Goal: Task Accomplishment & Management: Use online tool/utility

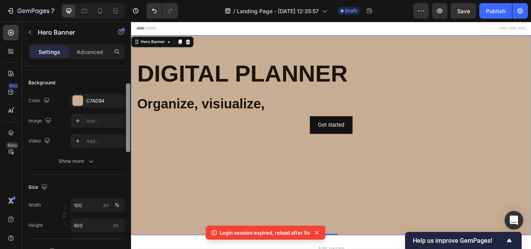
scroll to position [279, 0]
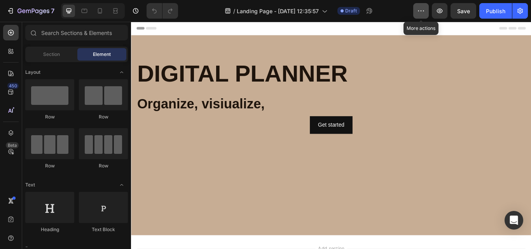
click at [419, 14] on icon "button" at bounding box center [421, 11] width 8 height 8
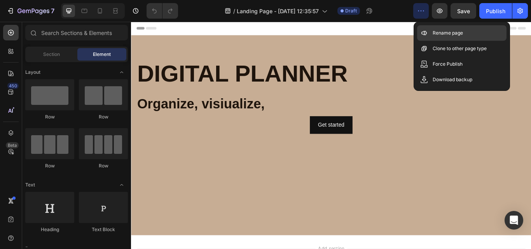
click at [425, 31] on icon at bounding box center [424, 33] width 8 height 8
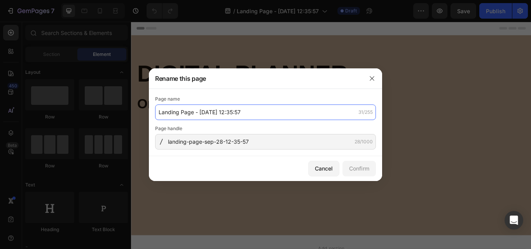
click at [270, 111] on input "Landing Page - [DATE] 12:35:57" at bounding box center [265, 112] width 221 height 16
type input "Landing Page - Sep 28, 12:35:57 esclusion"
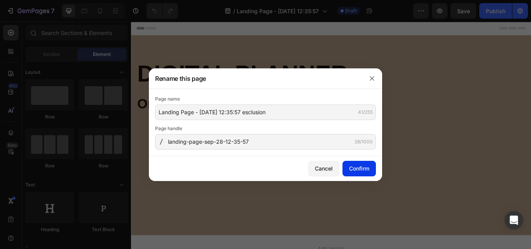
click at [346, 171] on button "Confirm" at bounding box center [358, 169] width 33 height 16
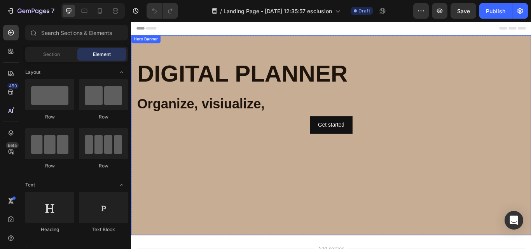
click at [151, 182] on div "Background Image" at bounding box center [364, 213] width 466 height 350
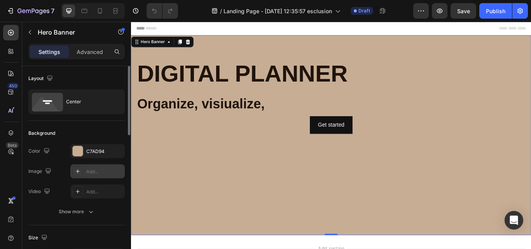
click at [101, 171] on div "Add..." at bounding box center [104, 171] width 37 height 7
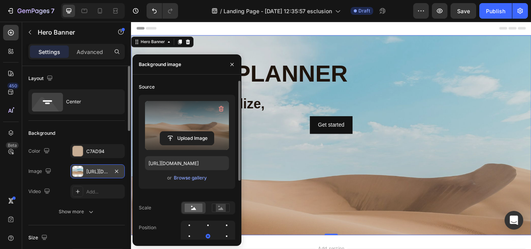
click at [188, 121] on label at bounding box center [187, 125] width 84 height 49
click at [188, 132] on input "file" at bounding box center [187, 138] width 54 height 13
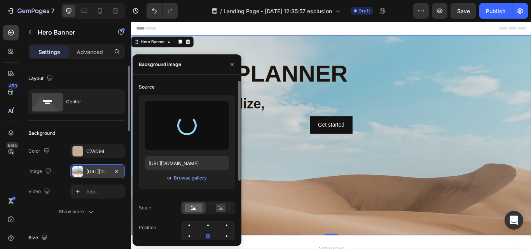
type input "https://cdn.shopify.com/s/files/1/0901/1799/6832/files/gempages_571366959292089…"
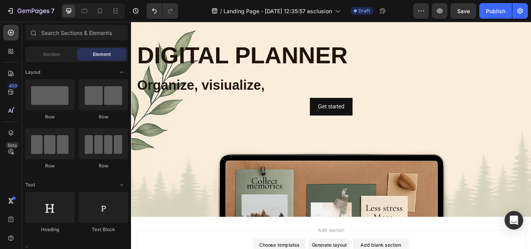
scroll to position [29, 0]
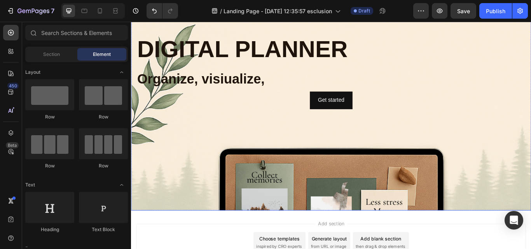
click at [341, 228] on div "Background Image" at bounding box center [364, 181] width 466 height 350
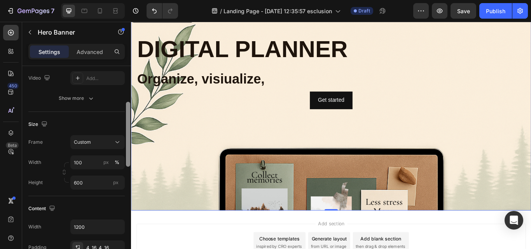
scroll to position [115, 0]
drag, startPoint x: 127, startPoint y: 127, endPoint x: 129, endPoint y: 164, distance: 36.6
click at [129, 164] on div at bounding box center [128, 135] width 4 height 65
click at [101, 180] on input "600" at bounding box center [97, 181] width 54 height 14
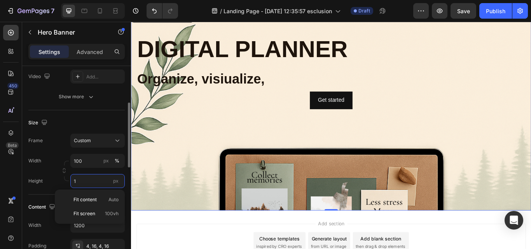
scroll to position [0, 0]
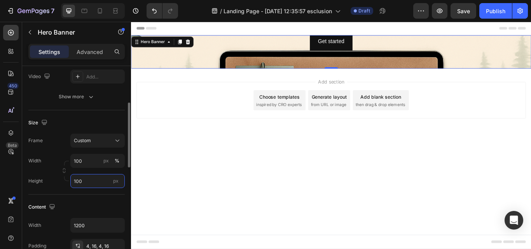
type input "1000"
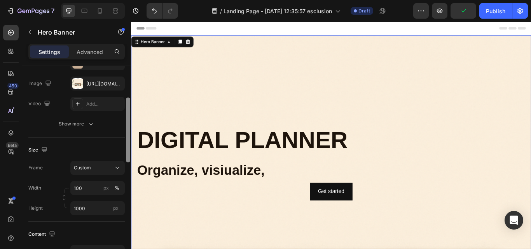
scroll to position [91, 0]
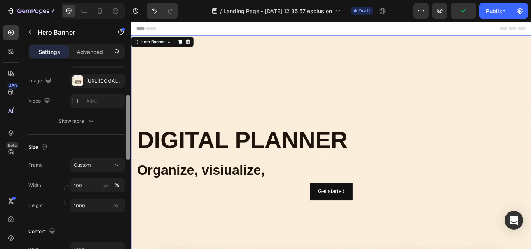
drag, startPoint x: 129, startPoint y: 115, endPoint x: 131, endPoint y: 143, distance: 28.8
click at [131, 143] on div at bounding box center [128, 168] width 6 height 205
click at [89, 210] on input "1000" at bounding box center [97, 205] width 54 height 14
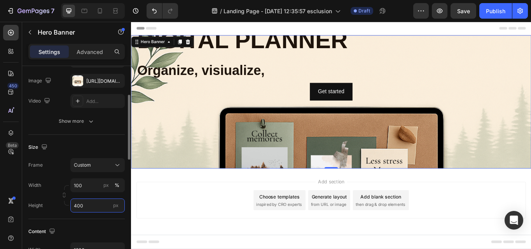
click at [87, 207] on input "400" at bounding box center [97, 205] width 54 height 14
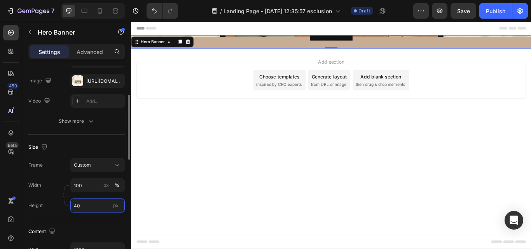
type input "4"
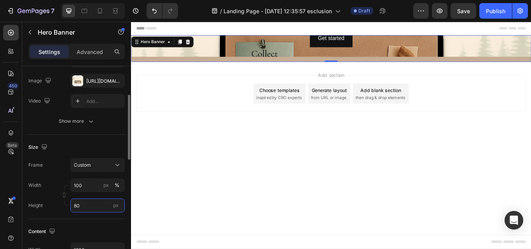
type input "8"
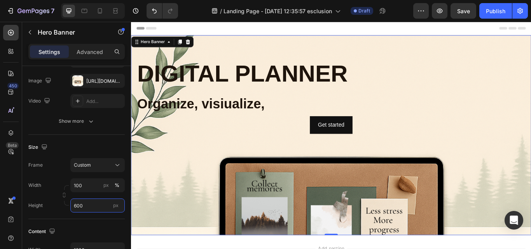
type input "600"
drag, startPoint x: 358, startPoint y: 268, endPoint x: 360, endPoint y: 275, distance: 7.3
click at [360, 249] on div "Header DIGITAL PLANNER Heading Organize, visiualize, Text Block Get started But…" at bounding box center [364, 202] width 466 height 361
click at [85, 188] on input "100" at bounding box center [97, 185] width 54 height 14
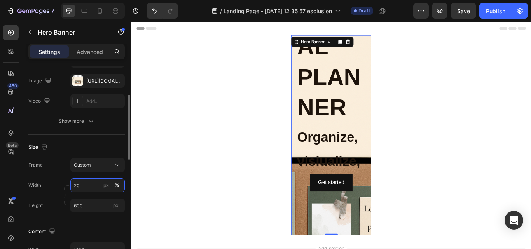
type input "2"
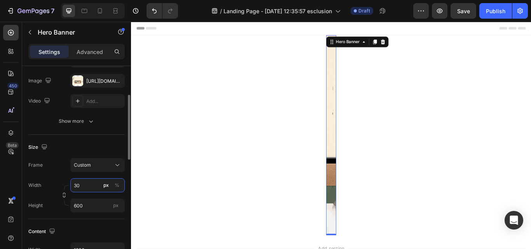
type input "3"
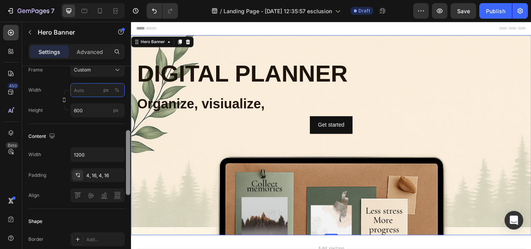
scroll to position [190, 0]
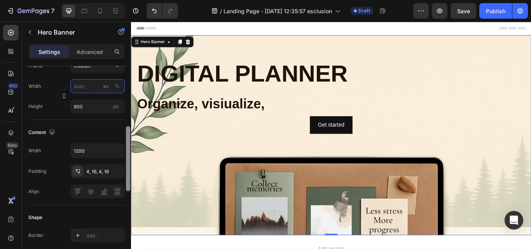
drag, startPoint x: 128, startPoint y: 148, endPoint x: 129, endPoint y: 179, distance: 31.5
click at [129, 179] on div at bounding box center [128, 158] width 4 height 65
click at [102, 172] on div "4, 16, 4, 16" at bounding box center [97, 171] width 23 height 7
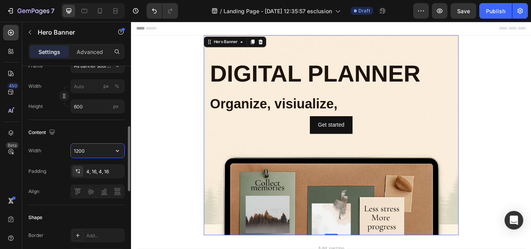
click at [95, 149] on input "1200" at bounding box center [98, 151] width 54 height 14
click at [117, 151] on icon "button" at bounding box center [117, 151] width 8 height 8
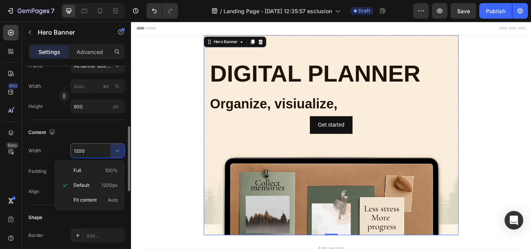
click at [96, 153] on input "1200" at bounding box center [98, 151] width 54 height 14
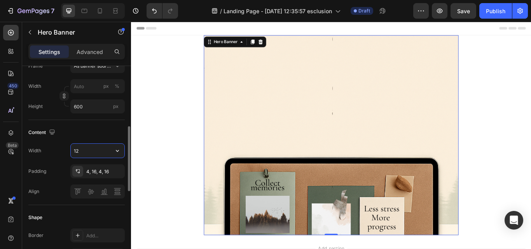
type input "1"
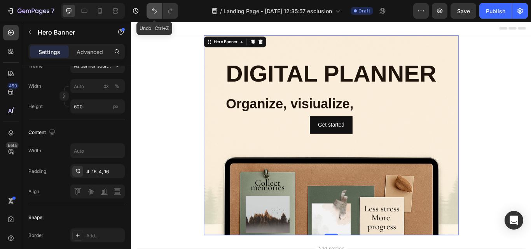
click at [150, 5] on button "Undo/Redo" at bounding box center [154, 11] width 16 height 16
type input "1200"
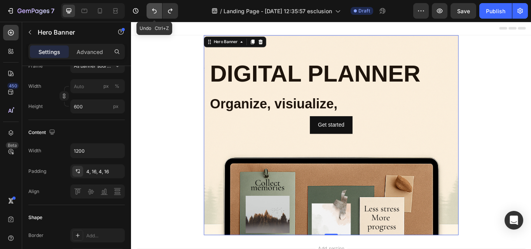
click at [150, 5] on button "Undo/Redo" at bounding box center [154, 11] width 16 height 16
type input "100"
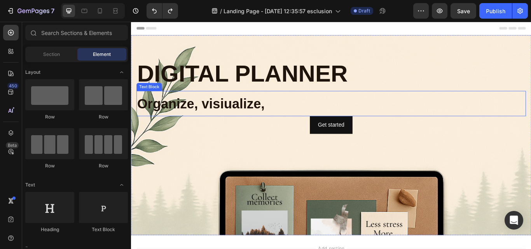
scroll to position [3, 0]
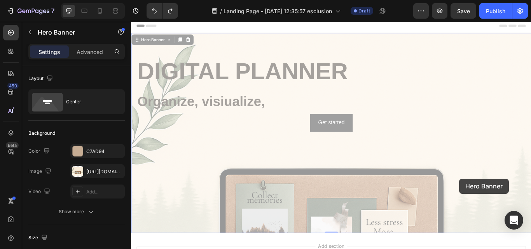
drag, startPoint x: 513, startPoint y: 205, endPoint x: 513, endPoint y: 198, distance: 7.0
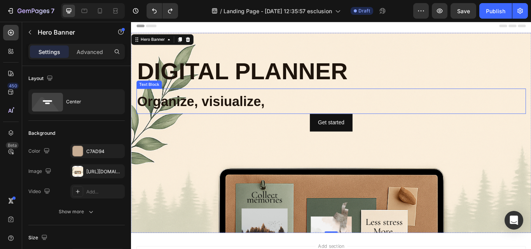
click at [148, 119] on p "Organize, visiualize," at bounding box center [364, 115] width 452 height 28
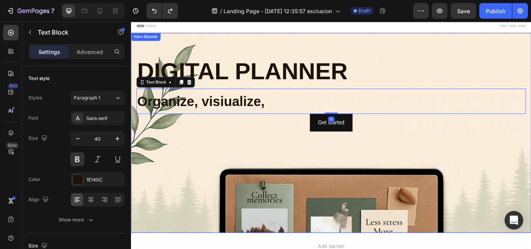
click at [179, 183] on div "Background Image" at bounding box center [364, 204] width 466 height 350
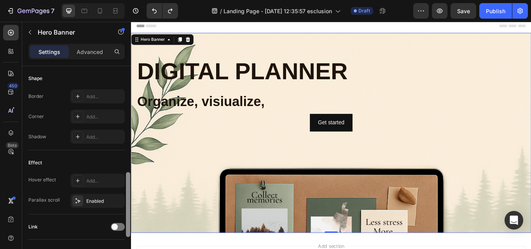
scroll to position [330, 0]
drag, startPoint x: 129, startPoint y: 109, endPoint x: 127, endPoint y: 214, distance: 104.9
click at [127, 214] on div at bounding box center [128, 203] width 4 height 65
click at [118, 199] on icon "button" at bounding box center [116, 200] width 6 height 6
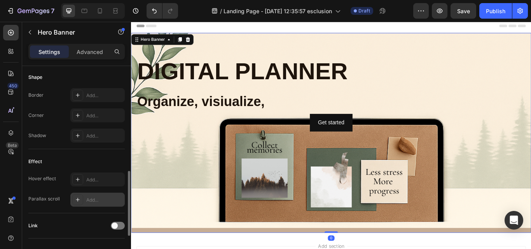
drag, startPoint x: 363, startPoint y: 267, endPoint x: 363, endPoint y: 263, distance: 4.7
click at [363, 249] on div "DIGITAL PLANNER Heading Organize, visiualize, Text Block Get started Button Her…" at bounding box center [364, 151] width 466 height 233
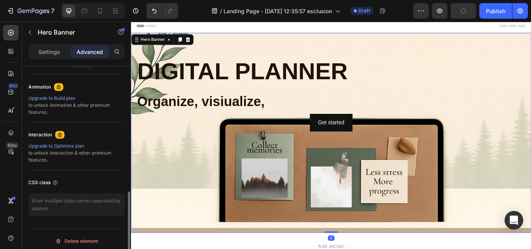
click at [219, 201] on div "Background Image" at bounding box center [364, 145] width 466 height 233
click at [173, 153] on div "DIGITAL PLANNER Heading Organize, visiualize, Text Block Get started Button" at bounding box center [364, 151] width 466 height 3
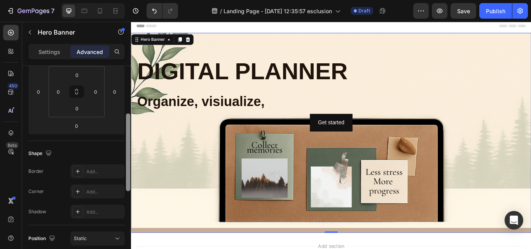
click at [127, 88] on div at bounding box center [128, 168] width 6 height 205
type input "0"
drag, startPoint x: 87, startPoint y: 109, endPoint x: 82, endPoint y: 124, distance: 16.1
click at [82, 0] on html "7 / Landing Page - Sep 28, 12:35:57 esclusion Draft Preview Save Publish 450 Be…" at bounding box center [265, 0] width 531 height 0
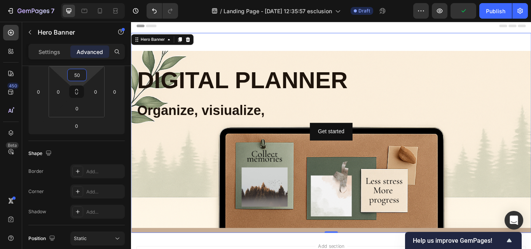
type input "54"
drag, startPoint x: 87, startPoint y: 73, endPoint x: 84, endPoint y: 63, distance: 11.1
click at [84, 0] on html "7 / Landing Page - Sep 28, 12:35:57 esclusion Draft Preview Save Publish 450 Be…" at bounding box center [265, 0] width 531 height 0
click at [83, 99] on div "54 0 0 0" at bounding box center [77, 91] width 56 height 51
click at [83, 0] on html "7 / Landing Page - Sep 28, 12:35:57 esclusion Draft Preview Save Publish 450 Be…" at bounding box center [265, 0] width 531 height 0
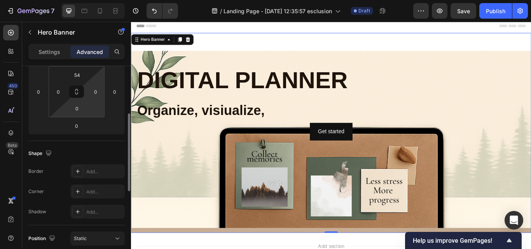
drag, startPoint x: 85, startPoint y: 110, endPoint x: 85, endPoint y: 97, distance: 13.2
click at [85, 97] on div "54 0 0 0" at bounding box center [77, 91] width 56 height 51
drag, startPoint x: 88, startPoint y: 109, endPoint x: 84, endPoint y: 118, distance: 9.6
click at [84, 0] on html "7 / Landing Page - Sep 28, 12:35:57 esclusion Draft Preview Save Publish 450 Be…" at bounding box center [265, 0] width 531 height 0
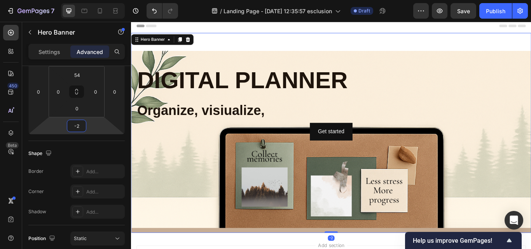
type input "2"
click at [91, 0] on html "7 / Landing Page - Sep 28, 12:35:57 esclusion Draft Preview Save Publish 450 Be…" at bounding box center [265, 0] width 531 height 0
type input "0"
click at [84, 76] on input "54" at bounding box center [77, 75] width 16 height 12
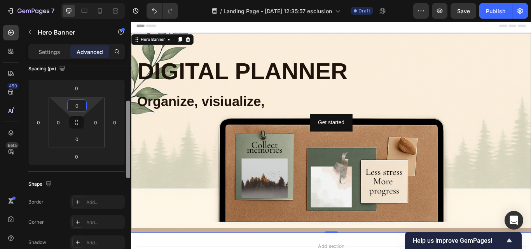
drag, startPoint x: 128, startPoint y: 120, endPoint x: 128, endPoint y: 108, distance: 12.0
click at [128, 108] on div at bounding box center [128, 140] width 4 height 78
type input "0"
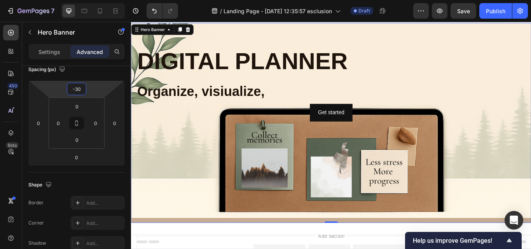
type input "-32"
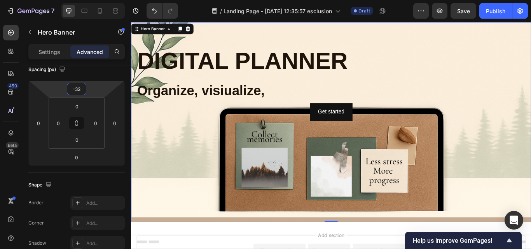
drag, startPoint x: 99, startPoint y: 89, endPoint x: 99, endPoint y: 95, distance: 6.2
click at [99, 0] on html "7 / Landing Page - Sep 28, 12:35:57 esclusion Draft Preview Save Publish 450 Be…" at bounding box center [265, 0] width 531 height 0
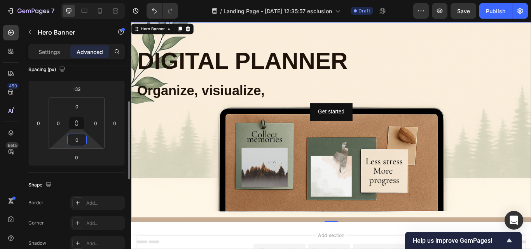
drag, startPoint x: 87, startPoint y: 141, endPoint x: 93, endPoint y: 147, distance: 8.5
click at [93, 0] on html "7 / Landing Page - Sep 28, 12:35:57 esclusion Draft Preview Save Publish 450 Be…" at bounding box center [265, 0] width 531 height 0
drag, startPoint x: 90, startPoint y: 143, endPoint x: 84, endPoint y: 139, distance: 7.9
click at [84, 0] on html "7 / Landing Page - Sep 28, 12:35:57 esclusion Draft Preview Save Publish 450 Be…" at bounding box center [265, 0] width 531 height 0
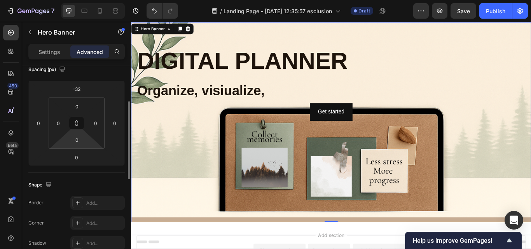
click at [85, 0] on html "7 / Landing Page - Sep 28, 12:35:57 esclusion Draft Preview Save Publish 450 Be…" at bounding box center [265, 0] width 531 height 0
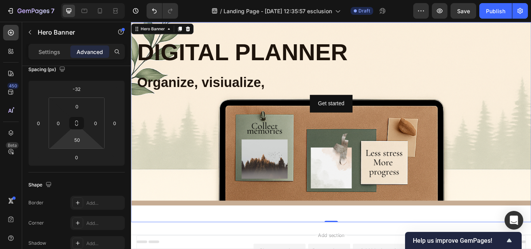
type input "0"
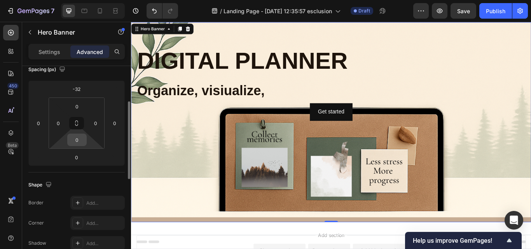
drag, startPoint x: 87, startPoint y: 143, endPoint x: 72, endPoint y: 141, distance: 14.5
click at [72, 0] on html "7 / Landing Page - Sep 28, 12:35:57 esclusion Draft Preview Save Publish 450 Be…" at bounding box center [265, 0] width 531 height 0
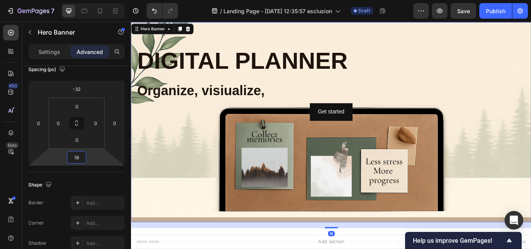
click at [92, 0] on html "7 / Landing Page - Sep 28, 12:35:57 esclusion Draft Preview Save Publish 450 Be…" at bounding box center [265, 0] width 531 height 0
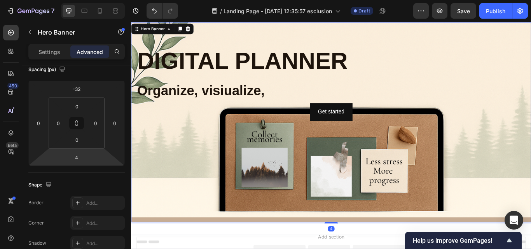
type input "2"
click at [92, 0] on html "7 / Landing Page - Sep 28, 12:35:57 esclusion Draft Preview Save Publish 450 Be…" at bounding box center [265, 0] width 531 height 0
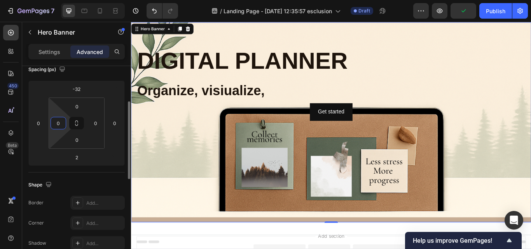
click at [56, 0] on html "7 / Landing Page - Sep 28, 12:35:57 esclusion Draft Preview Publish 450 Beta Se…" at bounding box center [265, 0] width 531 height 0
click at [54, 0] on html "7 / Landing Page - Sep 28, 12:35:57 esclusion Draft Preview Save Publish 450 Be…" at bounding box center [265, 0] width 531 height 0
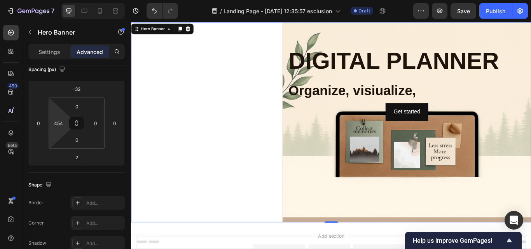
type input "456"
drag, startPoint x: 52, startPoint y: 132, endPoint x: 65, endPoint y: 41, distance: 91.8
click at [65, 0] on html "7 / Landing Page - Sep 28, 12:35:57 esclusion Draft Preview Save Publish 450 Be…" at bounding box center [265, 0] width 531 height 0
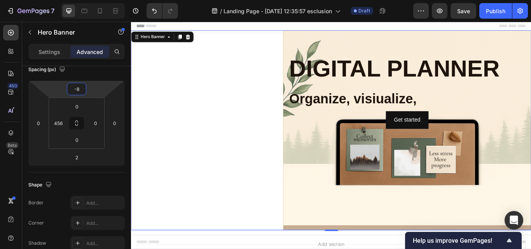
type input "-6"
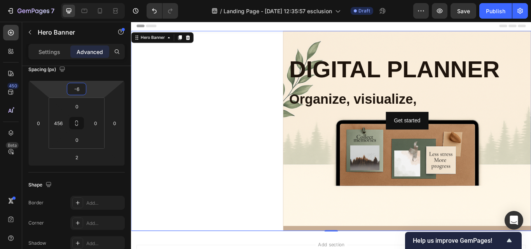
drag, startPoint x: 100, startPoint y: 88, endPoint x: 100, endPoint y: 83, distance: 5.1
click at [100, 0] on html "7 / Landing Page - Sep 28, 12:35:57 esclusion Draft Preview Save Publish 450 Be…" at bounding box center [265, 0] width 531 height 0
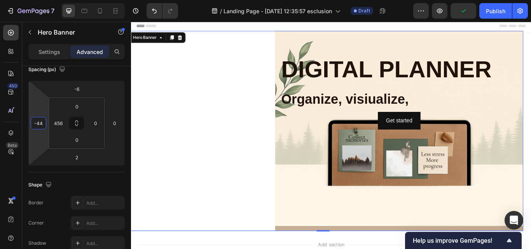
type input "-42"
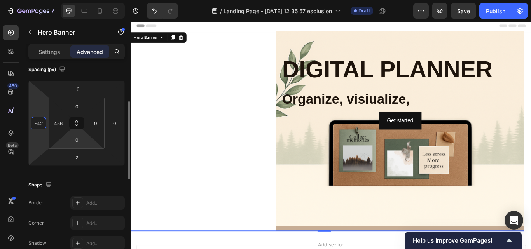
drag, startPoint x: 41, startPoint y: 111, endPoint x: 70, endPoint y: 148, distance: 46.8
click at [2, 0] on html "7 / Landing Page - Sep 28, 12:35:57 esclusion Draft Preview Save Publish 450 Be…" at bounding box center [265, 0] width 531 height 0
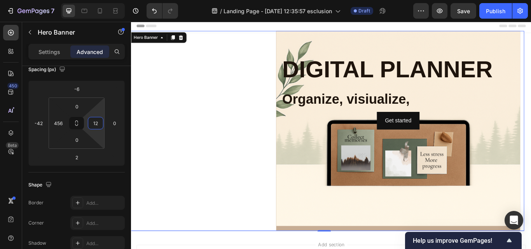
drag, startPoint x: 226, startPoint y: 153, endPoint x: 145, endPoint y: 145, distance: 81.6
type input "0"
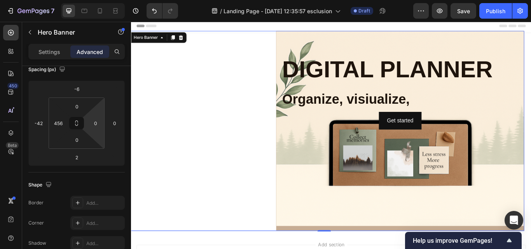
drag, startPoint x: 118, startPoint y: 145, endPoint x: 122, endPoint y: 142, distance: 5.3
click at [122, 0] on html "7 / Landing Page - Sep 28, 12:35:57 esclusion Draft Preview Save Publish 450 Be…" at bounding box center [265, 0] width 531 height 0
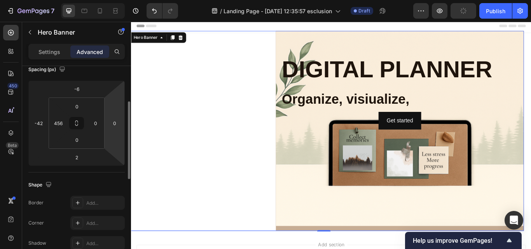
drag, startPoint x: 117, startPoint y: 138, endPoint x: 113, endPoint y: 133, distance: 6.1
click at [115, 0] on html "7 / Landing Page - Sep 28, 12:35:57 esclusion Draft Preview Publish 450 Beta Se…" at bounding box center [265, 0] width 531 height 0
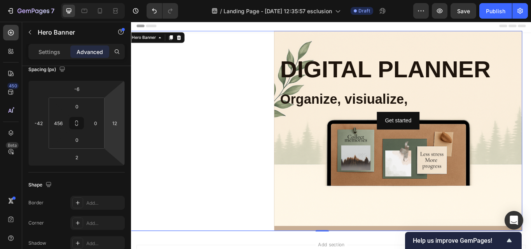
type input "8"
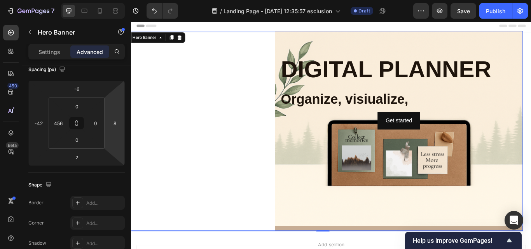
drag, startPoint x: 113, startPoint y: 133, endPoint x: 90, endPoint y: 142, distance: 25.0
click at [90, 0] on html "7 / Landing Page - Sep 28, 12:35:57 esclusion Draft Preview Save Publish 450 Be…" at bounding box center [265, 0] width 531 height 0
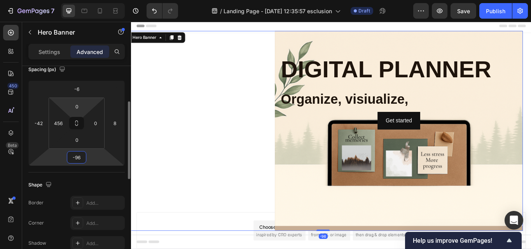
drag, startPoint x: 83, startPoint y: 158, endPoint x: 95, endPoint y: 103, distance: 56.5
click at [73, 0] on html "7 / Landing Page - Sep 28, 12:35:57 esclusion Draft Preview Save Publish 450 Be…" at bounding box center [265, 0] width 531 height 0
type input "-90"
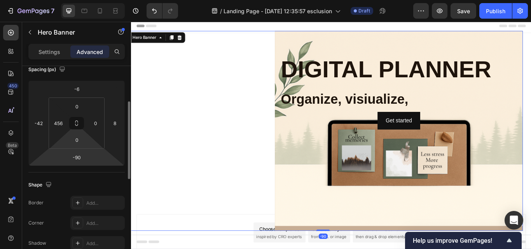
click at [86, 140] on div "0" at bounding box center [76, 140] width 19 height 12
click at [87, 139] on div "0 456 0 0" at bounding box center [77, 122] width 56 height 51
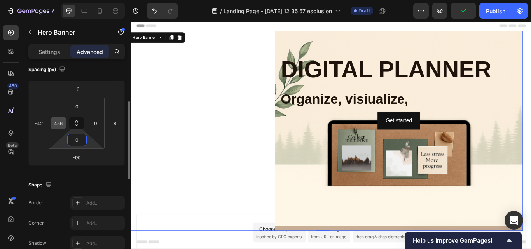
drag, startPoint x: 90, startPoint y: 142, endPoint x: 57, endPoint y: 117, distance: 41.1
click at [69, 0] on html "7 / Landing Page - Sep 28, 12:35:57 esclusion Draft Preview Publish 450 Beta Se…" at bounding box center [265, 0] width 531 height 0
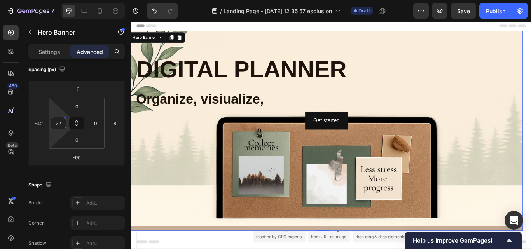
type input "20"
drag, startPoint x: 53, startPoint y: 115, endPoint x: 47, endPoint y: 199, distance: 84.9
click at [47, 0] on html "7 / Landing Page - Sep 28, 12:35:57 esclusion Draft Preview Save Publish 450 Be…" at bounding box center [265, 0] width 531 height 0
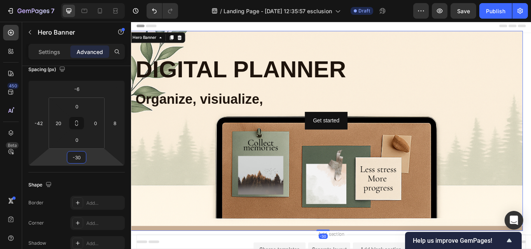
type input "-38"
drag, startPoint x: 89, startPoint y: 157, endPoint x: 87, endPoint y: 146, distance: 10.2
click at [87, 0] on html "7 / Landing Page - Sep 28, 12:35:57 esclusion Draft Preview Save Publish 450 Be…" at bounding box center [265, 0] width 531 height 0
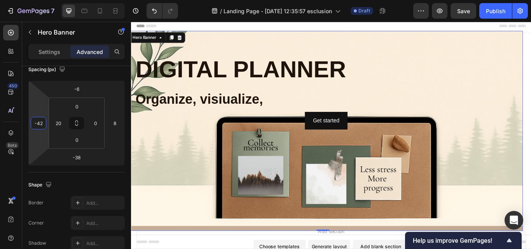
type input "-38"
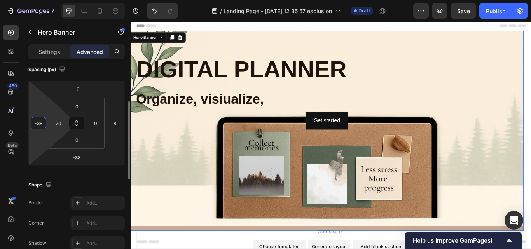
drag, startPoint x: 45, startPoint y: 140, endPoint x: 60, endPoint y: 129, distance: 18.7
click at [44, 0] on html "7 / Landing Page - Sep 28, 12:35:57 esclusion Draft Preview Save Publish 450 Be…" at bounding box center [265, 0] width 531 height 0
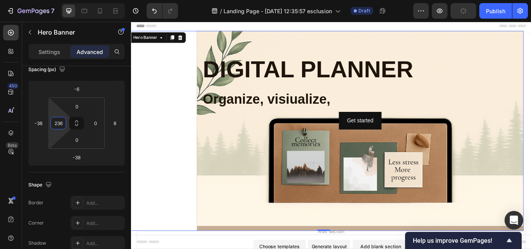
type input "240"
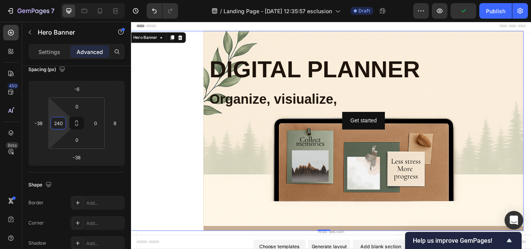
drag, startPoint x: 61, startPoint y: 129, endPoint x: 63, endPoint y: 87, distance: 42.8
click at [63, 0] on html "7 / Landing Page - Sep 28, 12:35:57 esclusion Draft Preview Publish 450 Beta Se…" at bounding box center [265, 0] width 531 height 0
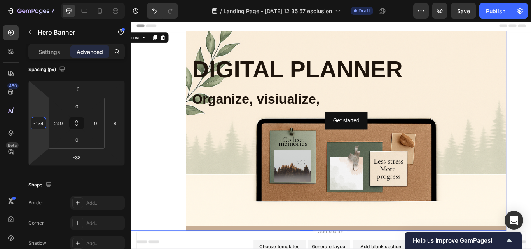
type input "-142"
drag, startPoint x: 39, startPoint y: 102, endPoint x: 37, endPoint y: 122, distance: 20.3
click at [37, 0] on html "7 / Landing Page - Sep 28, 12:35:57 esclusion Draft Preview Save Publish 450 Be…" at bounding box center [265, 0] width 531 height 0
drag, startPoint x: 64, startPoint y: 123, endPoint x: 64, endPoint y: 127, distance: 3.9
click at [64, 127] on div "240" at bounding box center [58, 123] width 16 height 12
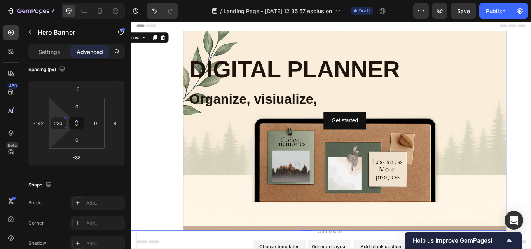
click at [55, 0] on html "7 / Landing Page - Sep 28, 12:35:57 esclusion Draft Preview Save Publish 450 Be…" at bounding box center [265, 0] width 531 height 0
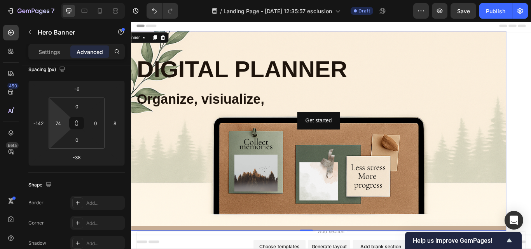
type input "72"
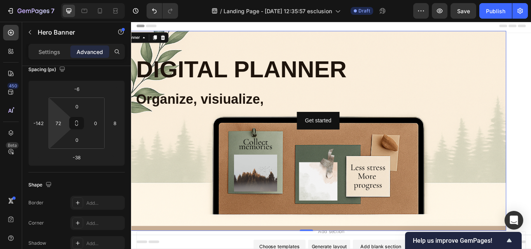
drag, startPoint x: 55, startPoint y: 114, endPoint x: 44, endPoint y: 144, distance: 32.6
click at [44, 0] on html "7 / Landing Page - Sep 28, 12:35:57 esclusion Draft Preview Save Publish 450 Be…" at bounding box center [265, 0] width 531 height 0
click at [8, 9] on icon "button" at bounding box center [11, 11] width 8 height 8
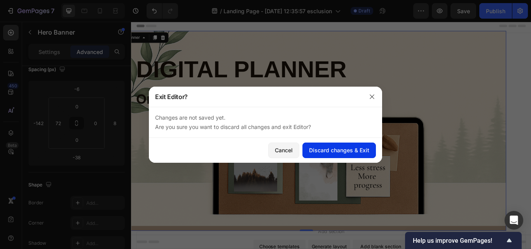
click at [309, 144] on button "Discard changes & Exit" at bounding box center [338, 151] width 73 height 16
